Goal: Information Seeking & Learning: Learn about a topic

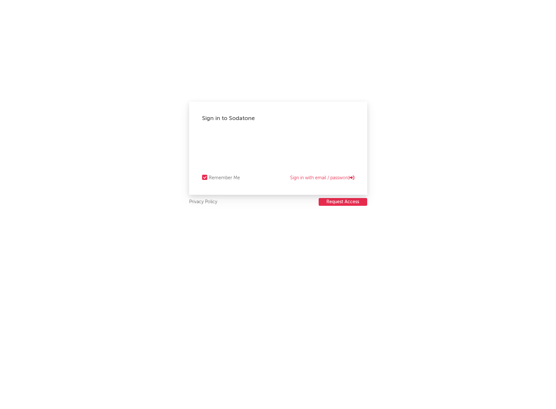
select select "recorded_music"
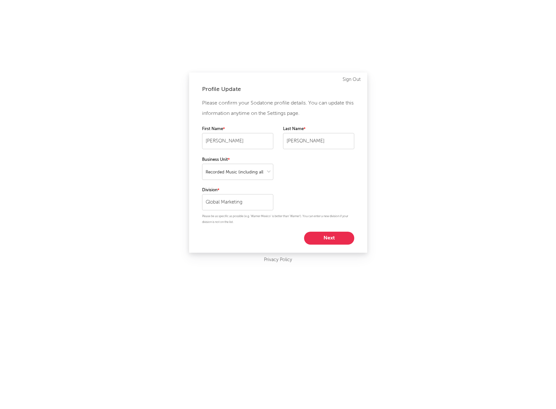
click at [334, 240] on button "Next" at bounding box center [329, 238] width 50 height 13
select select "marketing"
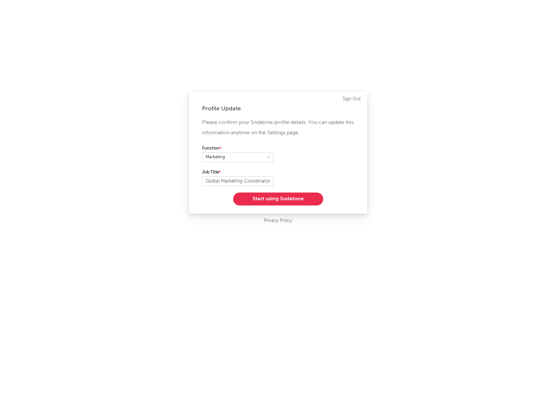
click at [282, 196] on button "Start using Sodatone" at bounding box center [278, 199] width 90 height 13
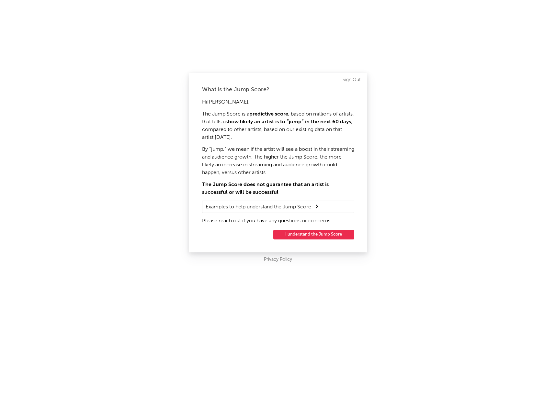
click at [312, 235] on button "I understand the Jump Score" at bounding box center [313, 235] width 81 height 10
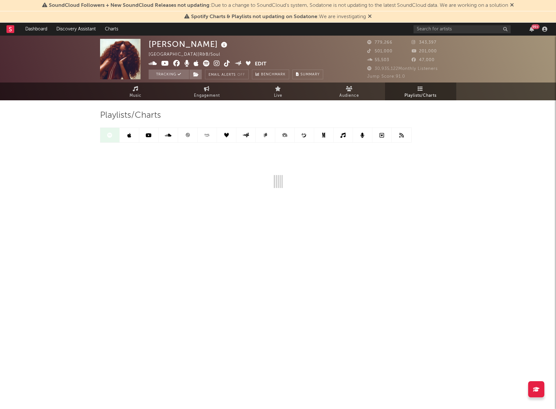
click at [514, 4] on icon at bounding box center [512, 4] width 4 height 5
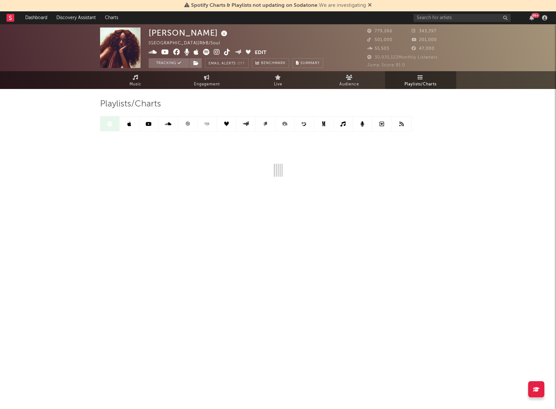
click at [371, 4] on icon at bounding box center [370, 4] width 4 height 5
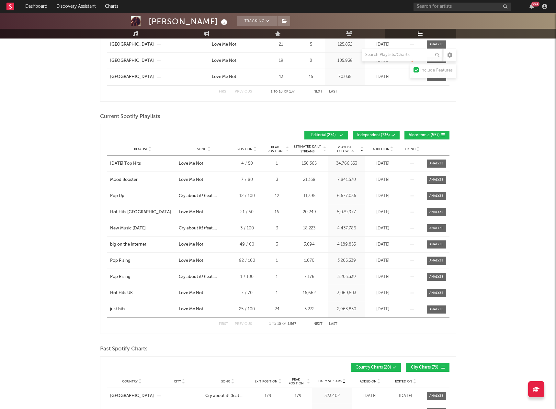
scroll to position [264, 0]
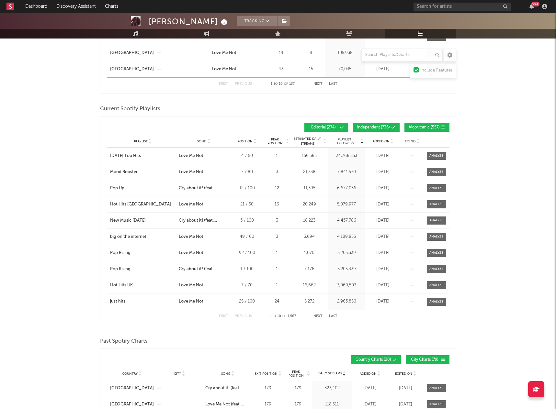
click at [384, 127] on span "Independent ( 736 )" at bounding box center [373, 128] width 33 height 4
click at [422, 127] on span "Algorithmic ( 557 )" at bounding box center [424, 128] width 31 height 4
click at [376, 141] on span "Added On" at bounding box center [381, 142] width 17 height 4
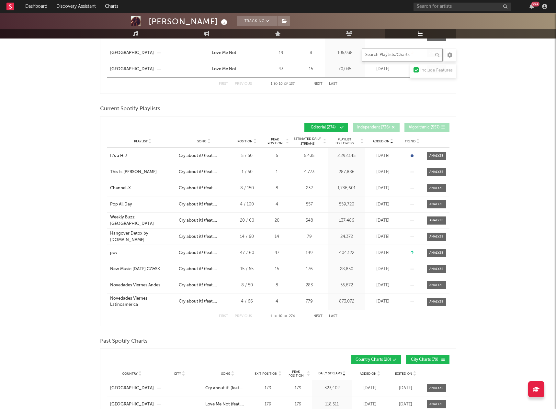
click at [399, 52] on input "text" at bounding box center [402, 55] width 81 height 13
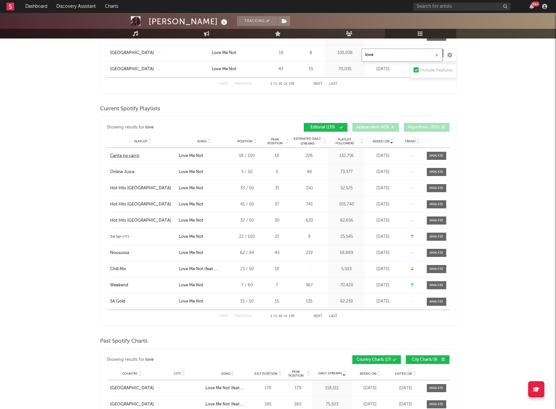
type input "love"
click at [124, 158] on div "Canta no carro" at bounding box center [124, 156] width 29 height 6
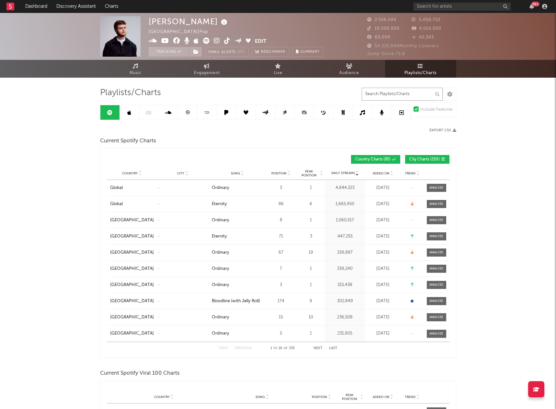
click at [397, 94] on input "text" at bounding box center [402, 94] width 81 height 13
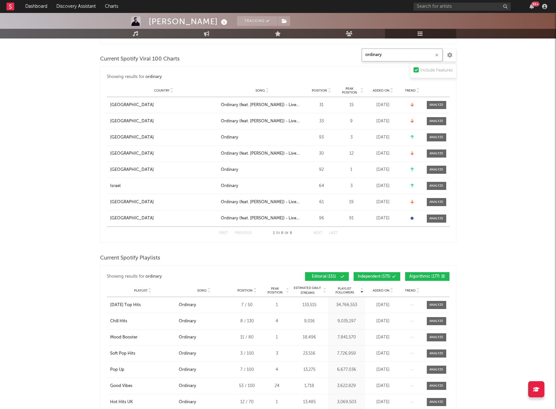
scroll to position [331, 0]
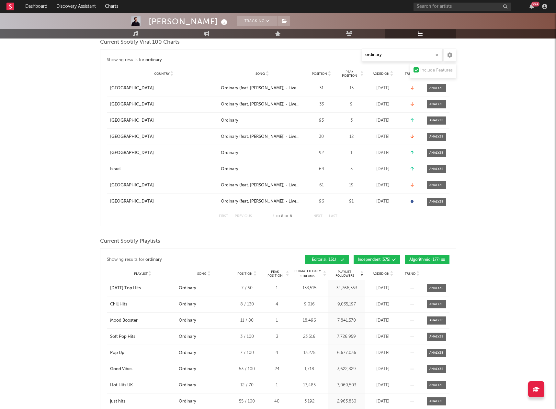
click at [384, 258] on span "Independent ( 575 )" at bounding box center [374, 260] width 33 height 4
click at [422, 256] on button "Algorithmic ( 177 )" at bounding box center [427, 259] width 44 height 9
click at [381, 273] on span "Added On" at bounding box center [381, 274] width 17 height 4
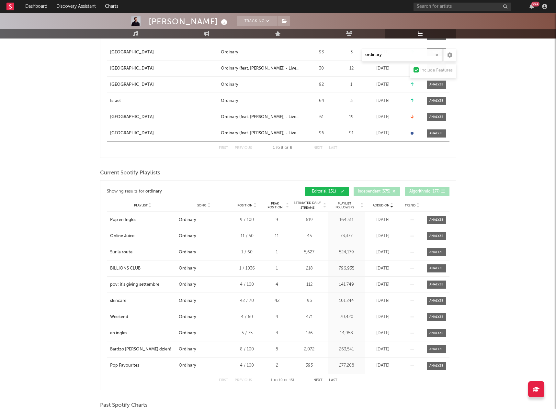
scroll to position [400, 0]
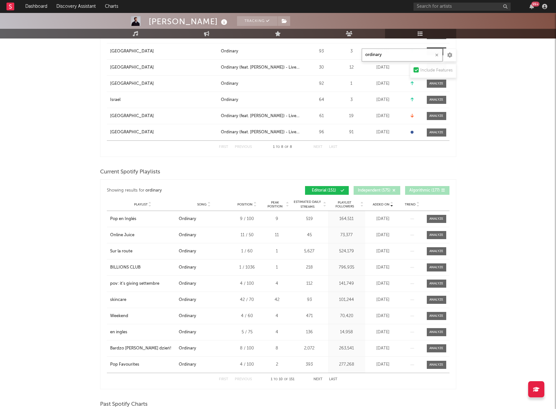
click at [375, 54] on input "ordinary" at bounding box center [402, 55] width 81 height 13
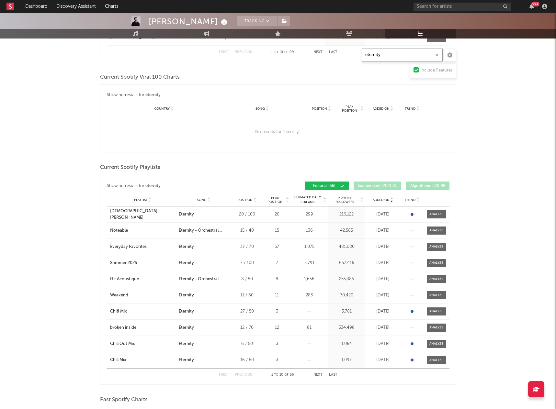
scroll to position [316, 0]
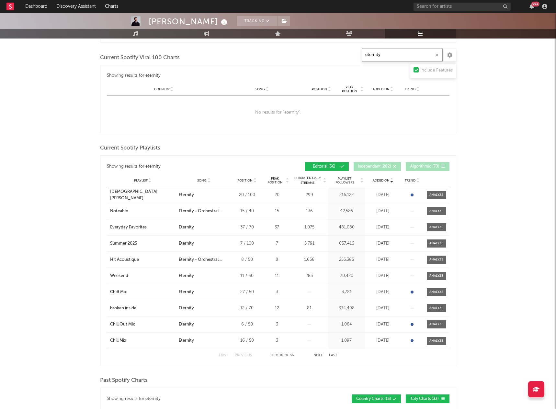
type input "eternity"
